Goal: Task Accomplishment & Management: Manage account settings

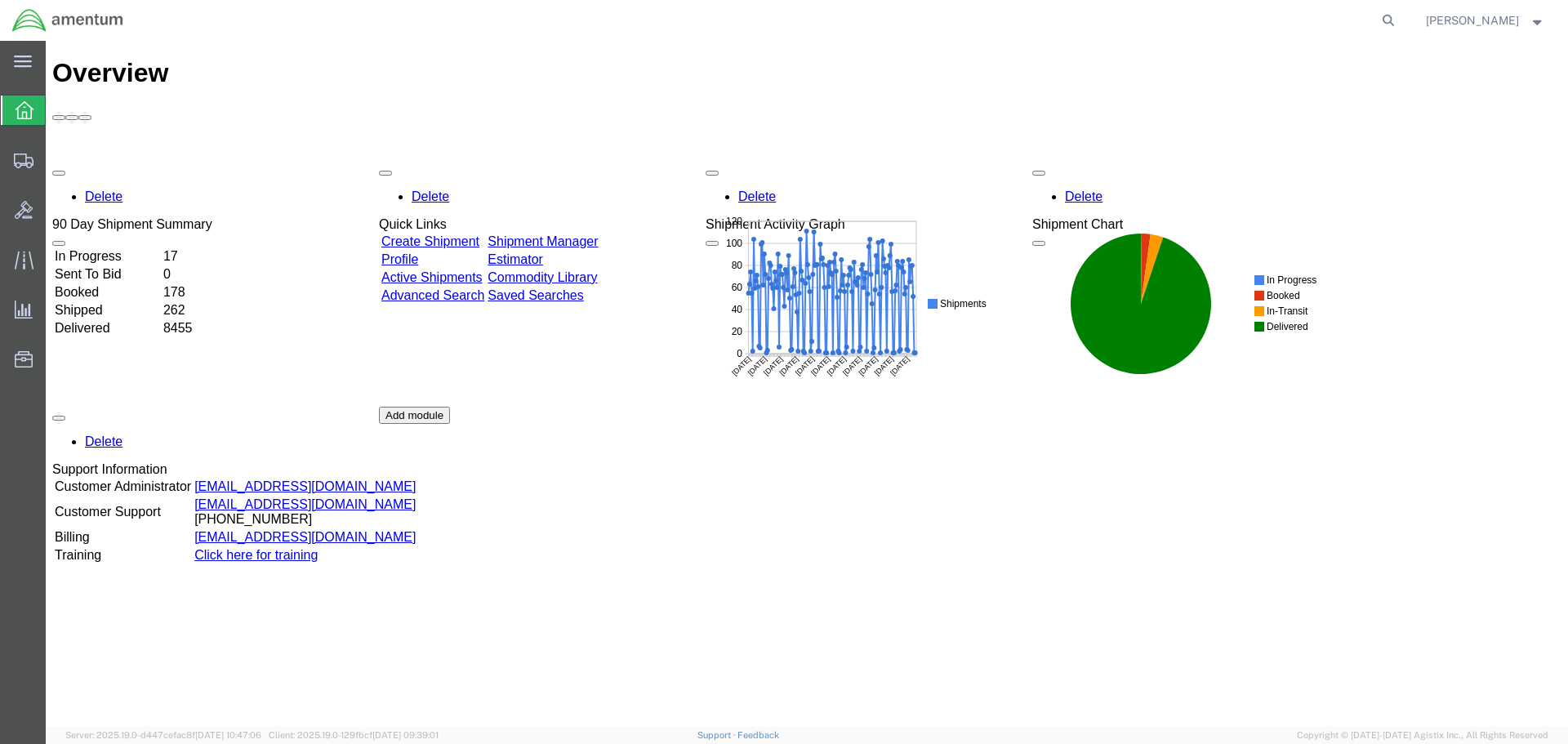
click at [598, 234] on link "Shipment Manager" at bounding box center [542, 241] width 110 height 14
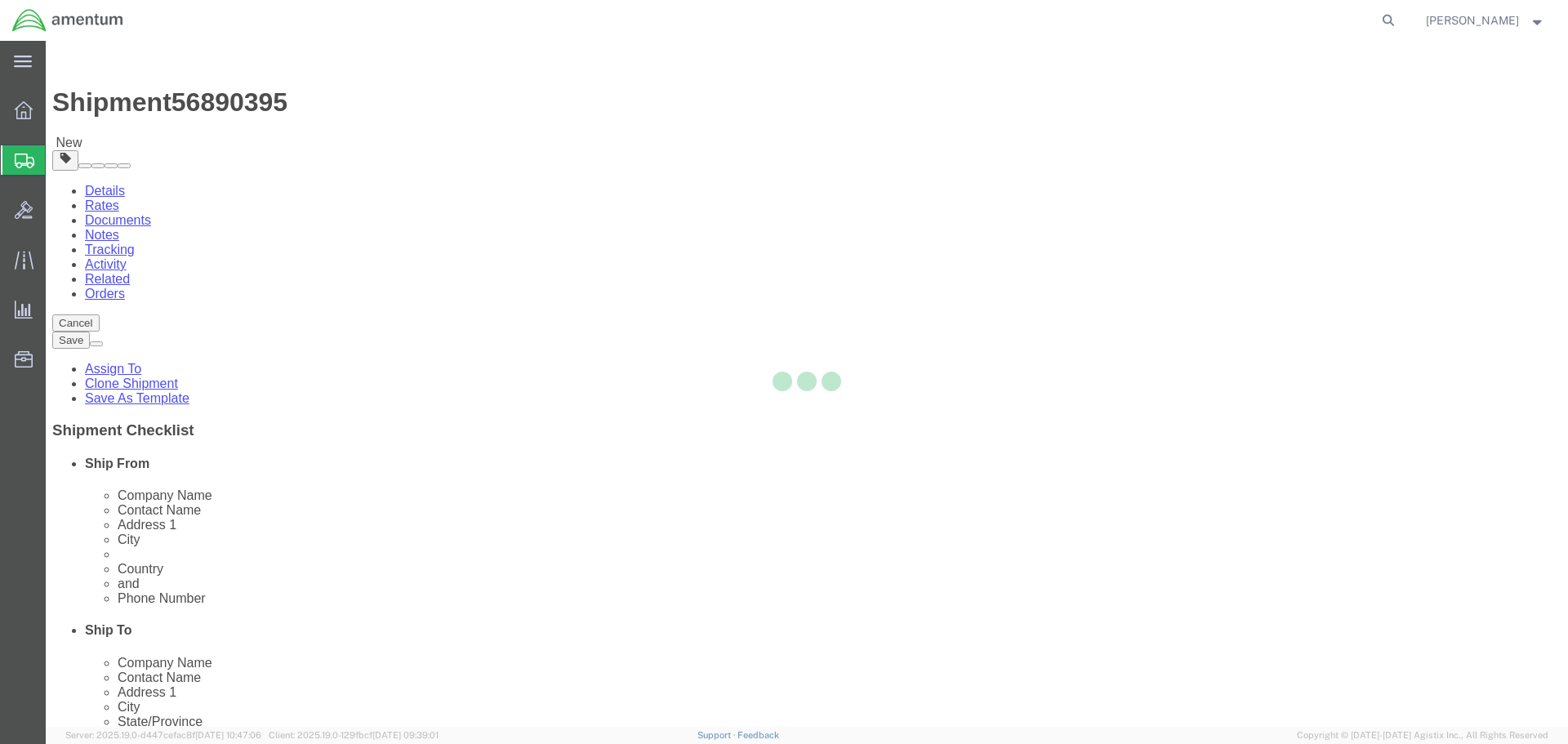
select select "42682"
select select
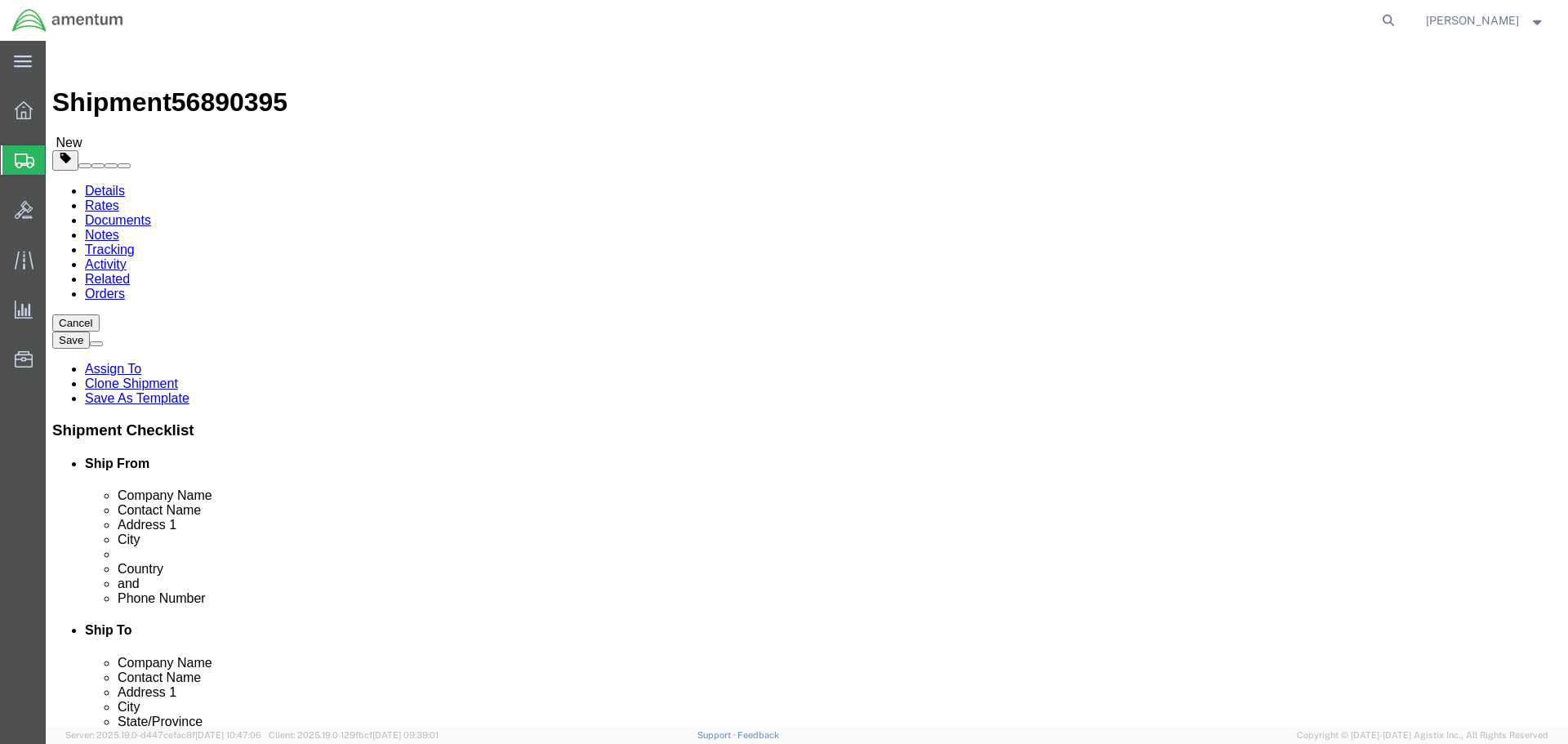
click button "Rate Shipment"
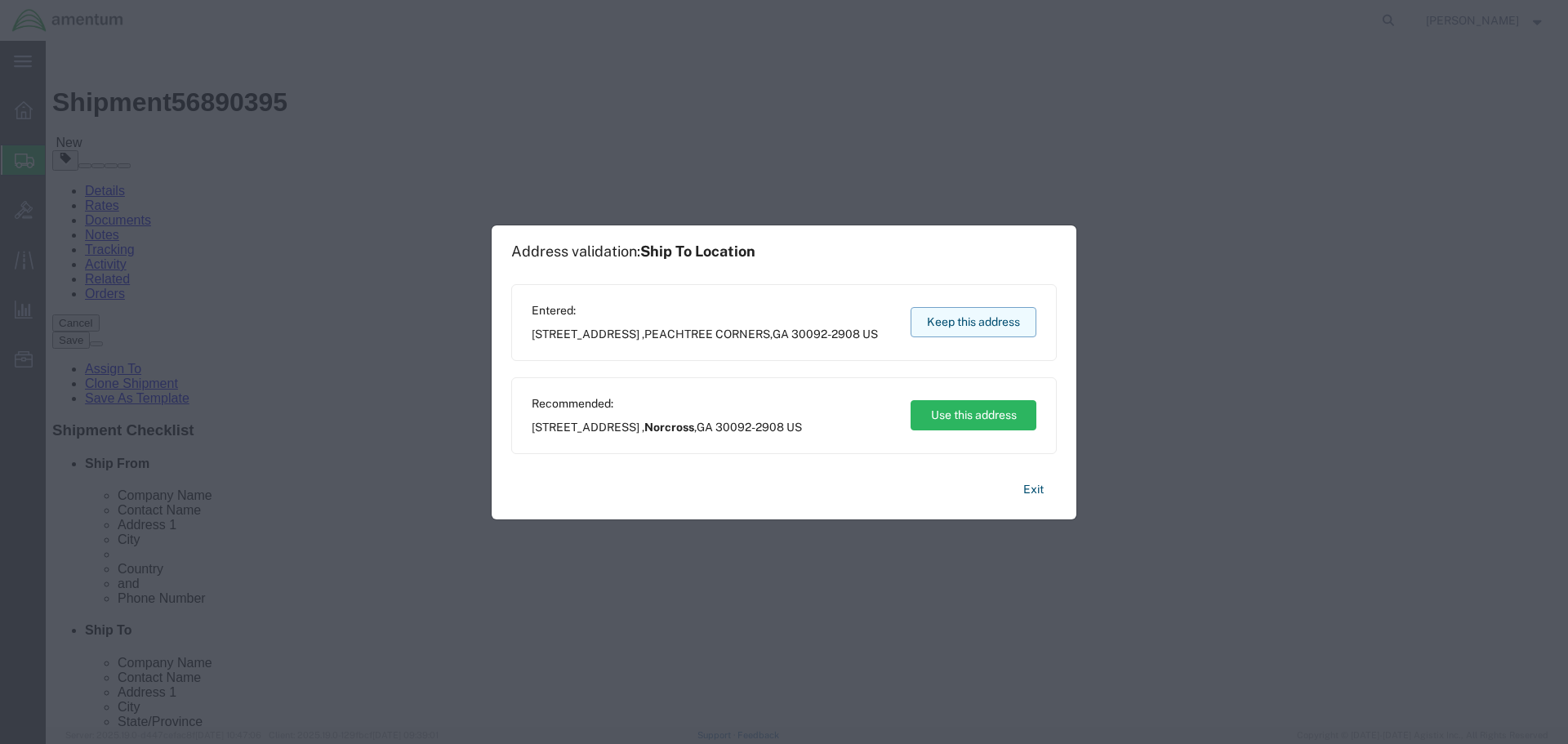
click at [969, 323] on button "Keep this address" at bounding box center [974, 322] width 126 height 30
